Goal: Information Seeking & Learning: Learn about a topic

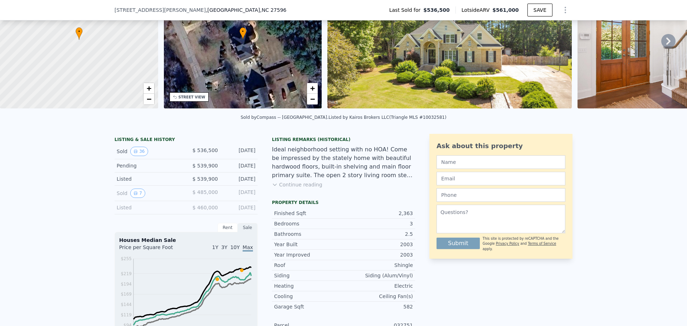
scroll to position [69, 0]
click at [136, 198] on button "7" at bounding box center [137, 193] width 15 height 9
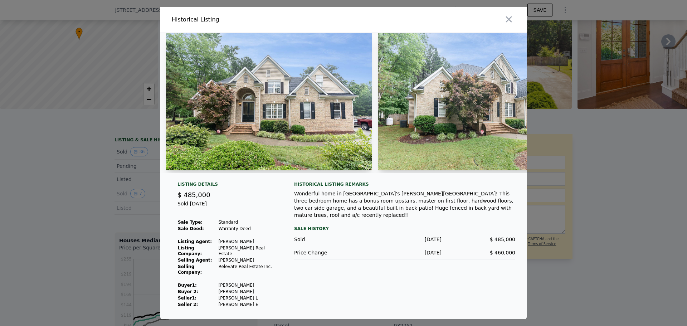
click at [307, 99] on img at bounding box center [269, 101] width 206 height 137
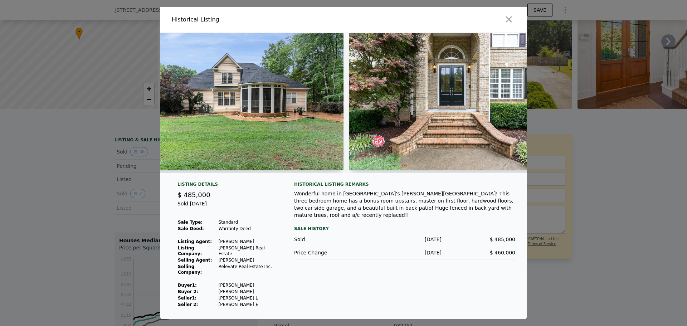
scroll to position [0, 0]
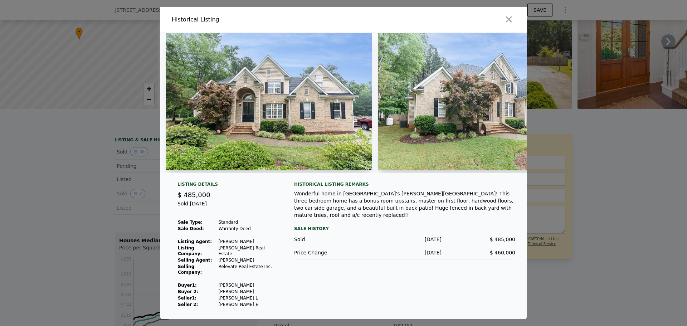
click at [243, 107] on img at bounding box center [269, 101] width 206 height 137
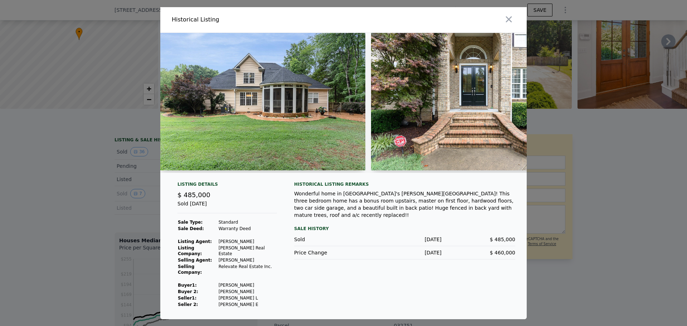
scroll to position [0, 432]
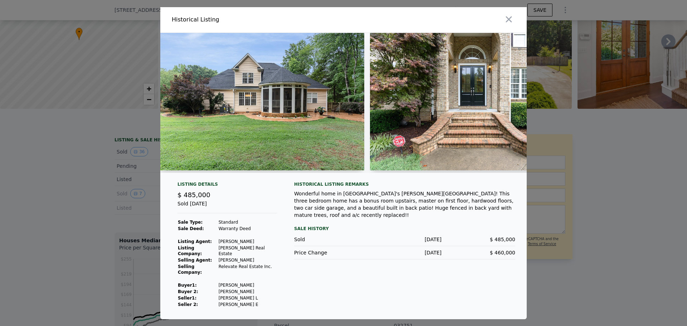
click at [333, 134] on img at bounding box center [261, 101] width 206 height 137
click at [328, 115] on img at bounding box center [261, 101] width 206 height 137
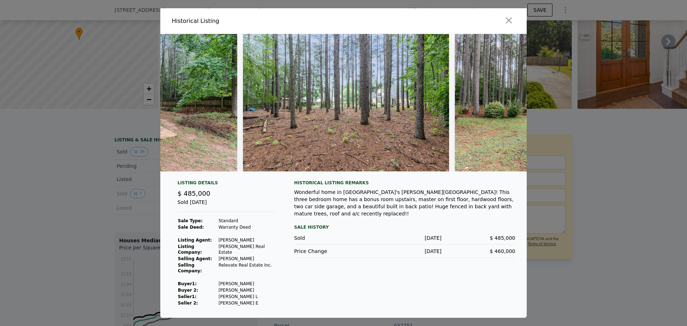
scroll to position [0, 1128]
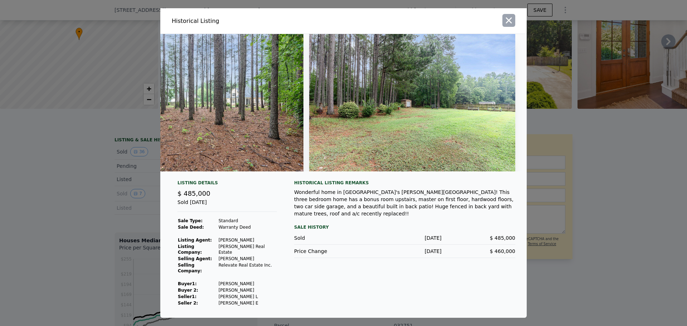
click at [513, 25] on icon "button" at bounding box center [509, 20] width 10 height 10
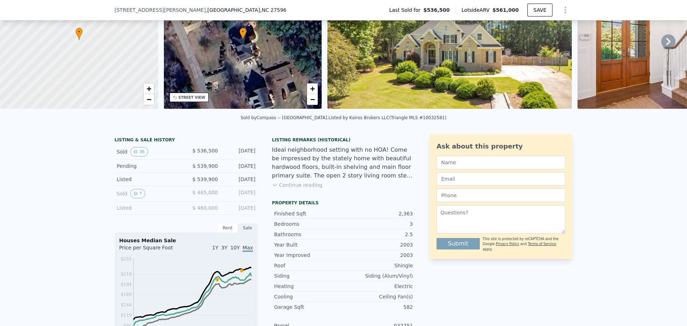
click at [159, 210] on div "Listed" at bounding box center [149, 207] width 64 height 7
click at [127, 210] on div "Listed" at bounding box center [149, 207] width 64 height 7
click at [218, 210] on div "Listed $ 460,000 [DATE]" at bounding box center [186, 207] width 143 height 13
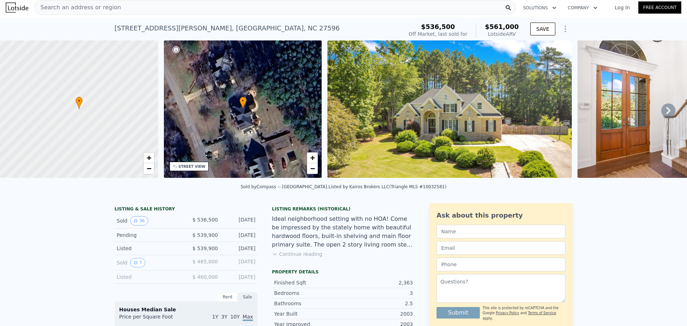
scroll to position [0, 0]
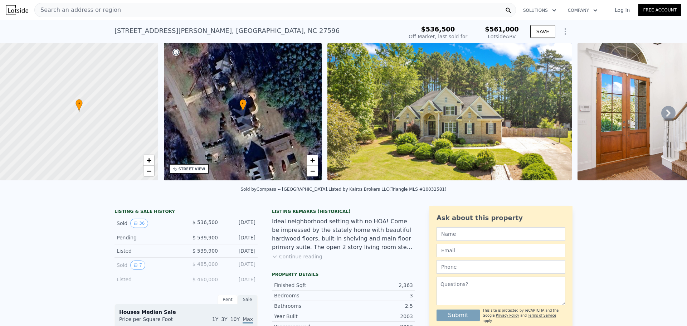
click at [666, 116] on icon at bounding box center [668, 112] width 4 height 7
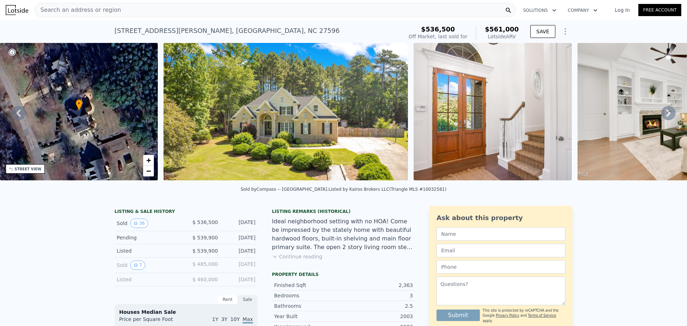
click at [666, 116] on icon at bounding box center [668, 112] width 4 height 7
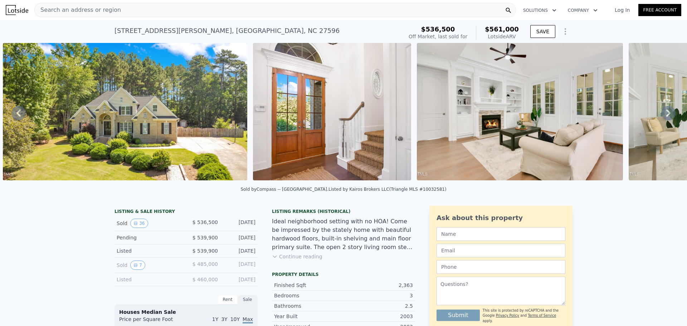
click at [666, 116] on icon at bounding box center [668, 112] width 4 height 7
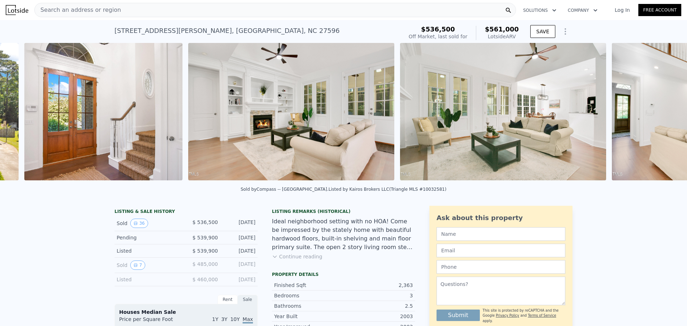
scroll to position [0, 578]
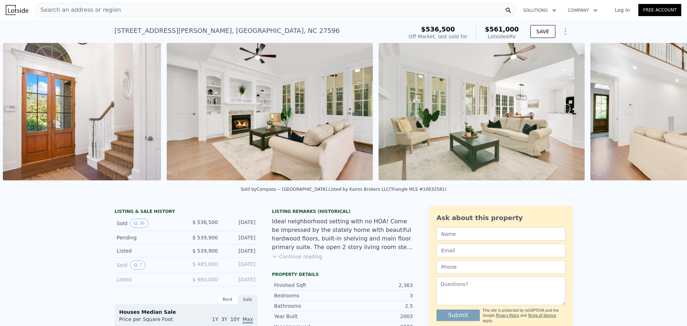
click at [665, 116] on div "• + − • + − STREET VIEW Loading... SATELLITE VIEW" at bounding box center [343, 113] width 687 height 140
click at [666, 116] on icon at bounding box center [668, 112] width 4 height 7
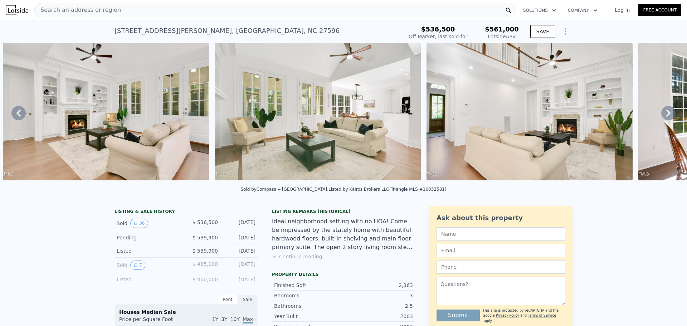
click at [666, 116] on icon at bounding box center [668, 112] width 4 height 7
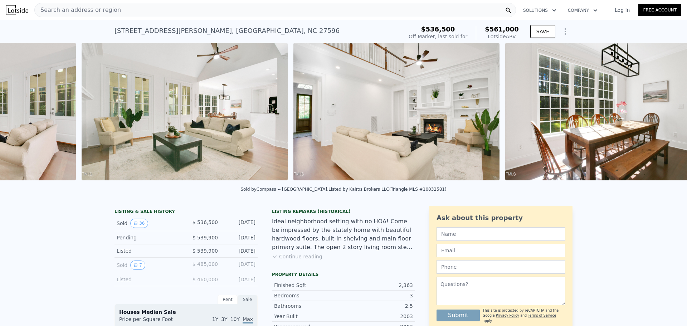
scroll to position [0, 953]
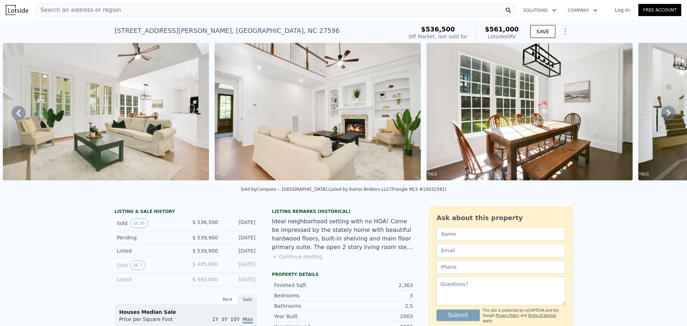
click at [666, 116] on icon at bounding box center [668, 112] width 4 height 7
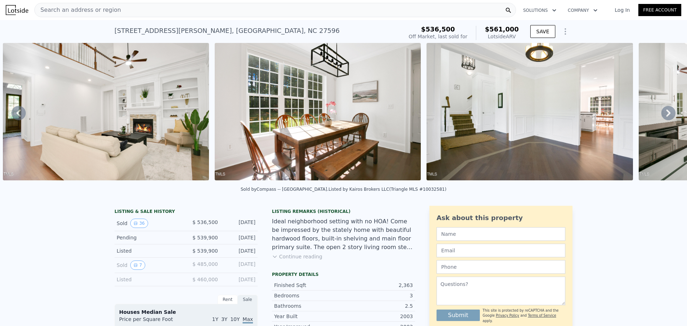
click at [666, 116] on icon at bounding box center [668, 112] width 4 height 7
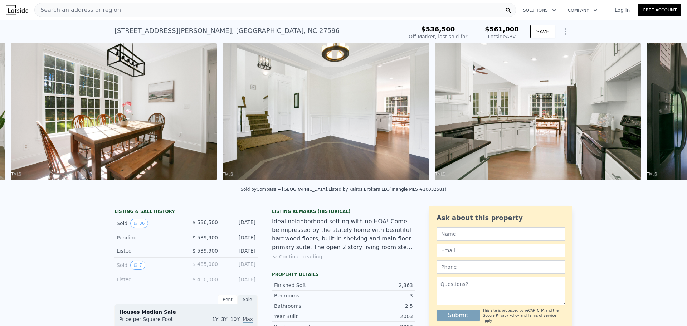
scroll to position [0, 1377]
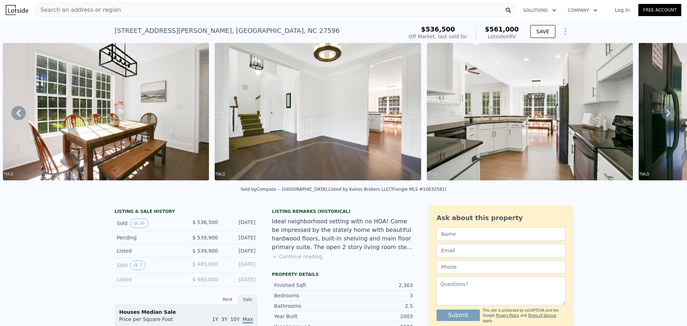
click at [666, 116] on icon at bounding box center [668, 112] width 4 height 7
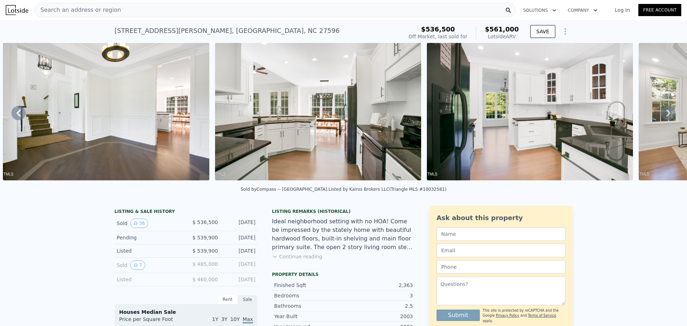
click at [666, 116] on icon at bounding box center [668, 112] width 4 height 7
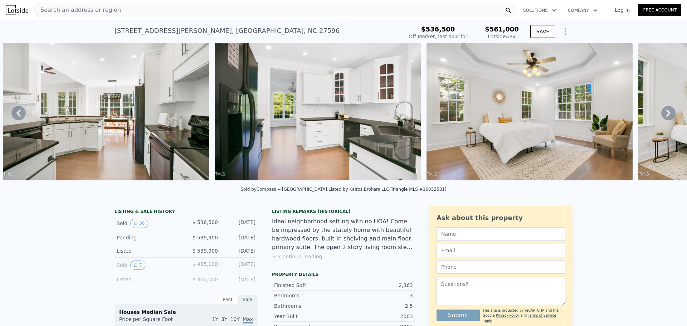
click at [666, 116] on icon at bounding box center [668, 112] width 4 height 7
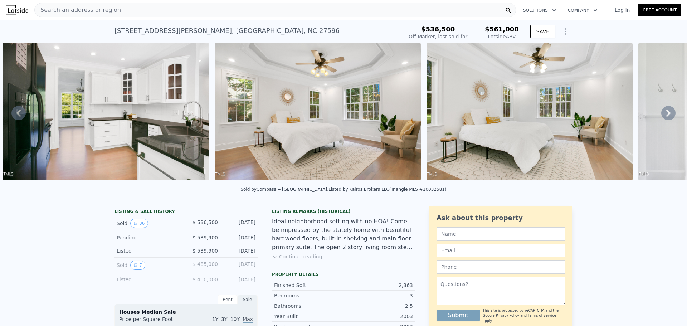
click at [666, 116] on icon at bounding box center [668, 112] width 4 height 7
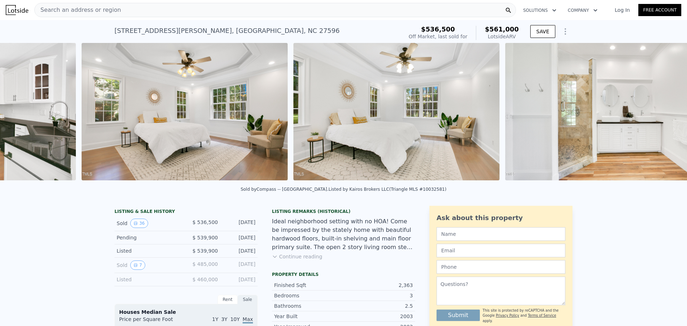
scroll to position [0, 2225]
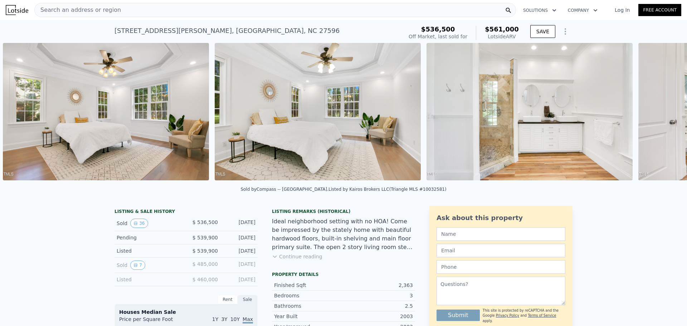
click at [665, 116] on div "• + − • + − STREET VIEW Loading... SATELLITE VIEW" at bounding box center [343, 113] width 687 height 140
click at [666, 116] on icon at bounding box center [668, 112] width 4 height 7
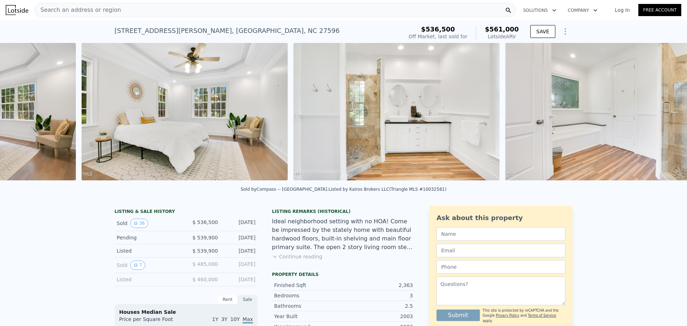
scroll to position [0, 2437]
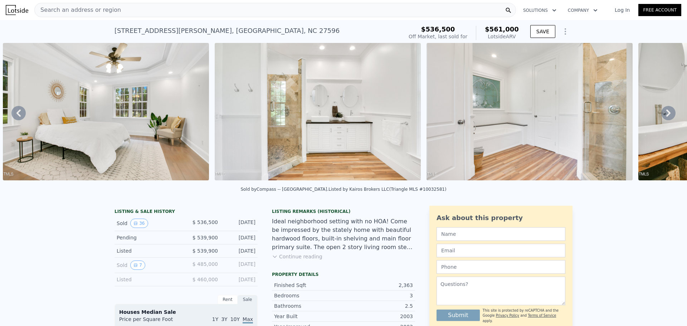
click at [666, 116] on icon at bounding box center [668, 112] width 4 height 7
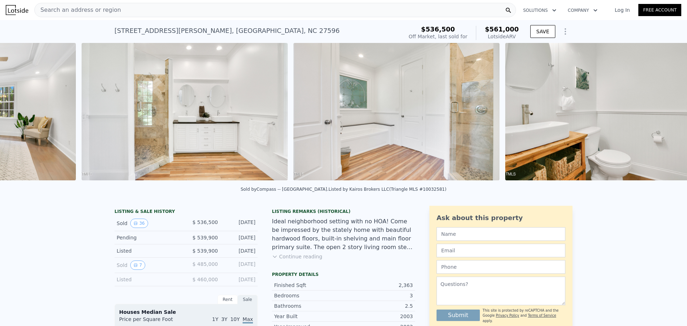
scroll to position [0, 2648]
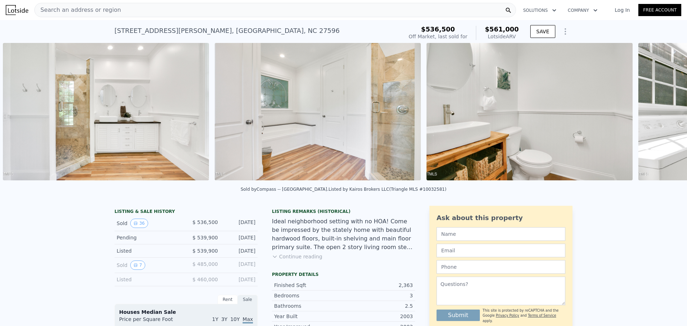
click at [665, 116] on div "• + − • + − STREET VIEW Loading... SATELLITE VIEW" at bounding box center [343, 113] width 687 height 140
click at [666, 116] on icon at bounding box center [668, 112] width 4 height 7
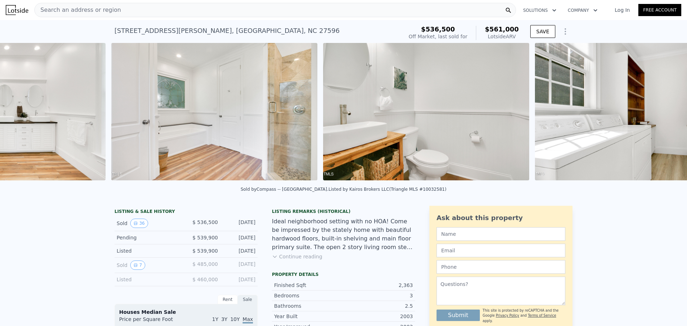
scroll to position [0, 2860]
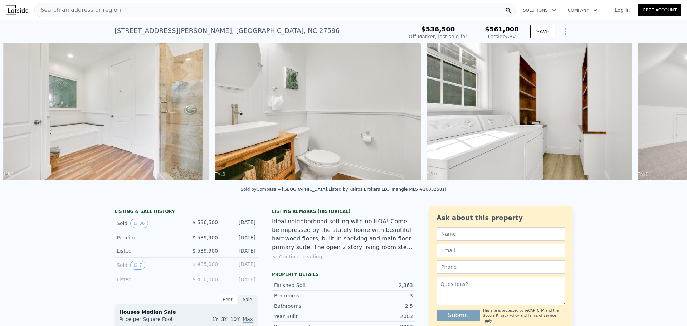
click at [665, 116] on div "• + − • + − STREET VIEW Loading... SATELLITE VIEW" at bounding box center [343, 113] width 687 height 140
